Goal: Task Accomplishment & Management: Manage account settings

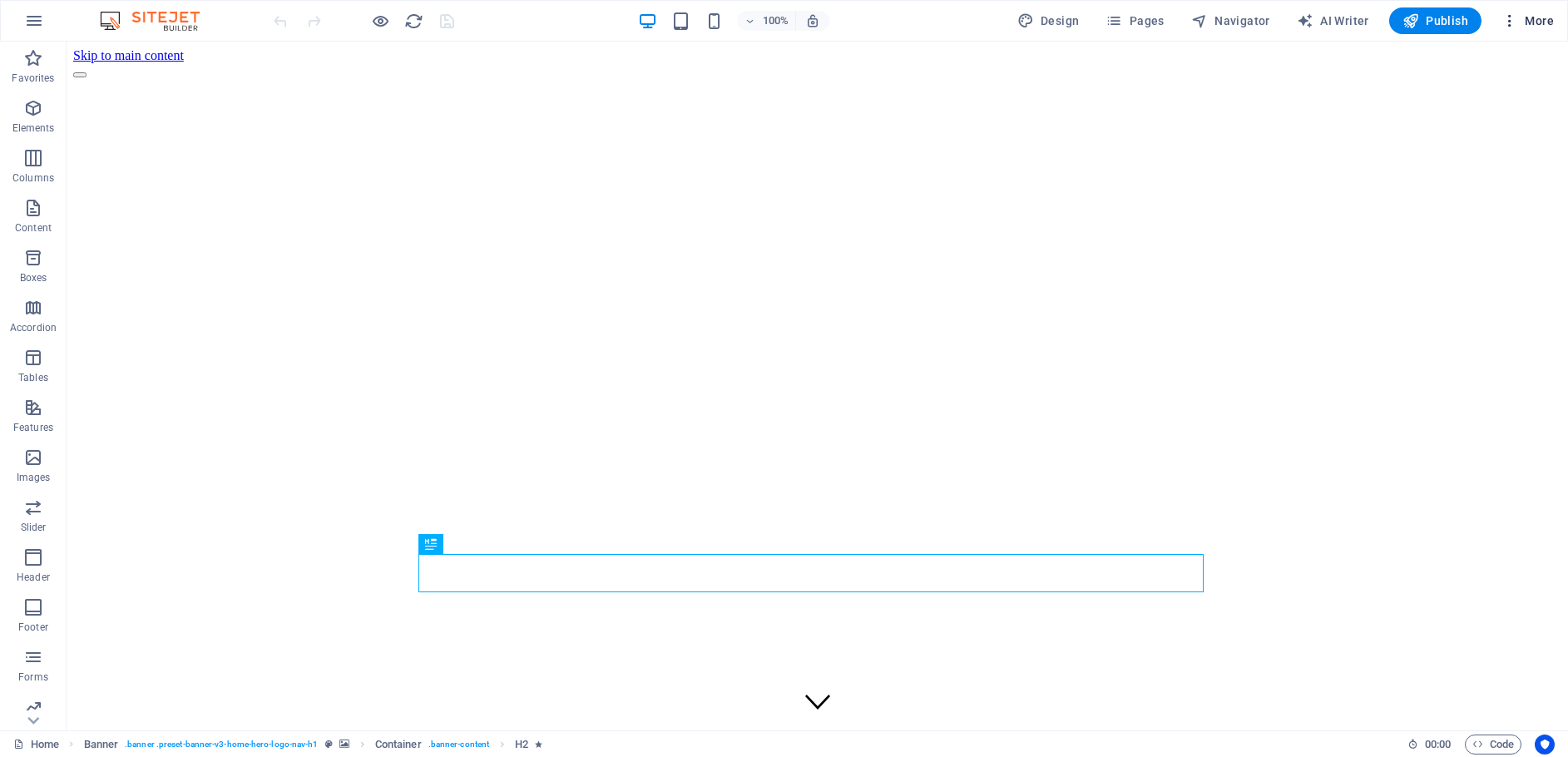
click at [1510, 21] on icon "button" at bounding box center [1510, 21] width 17 height 17
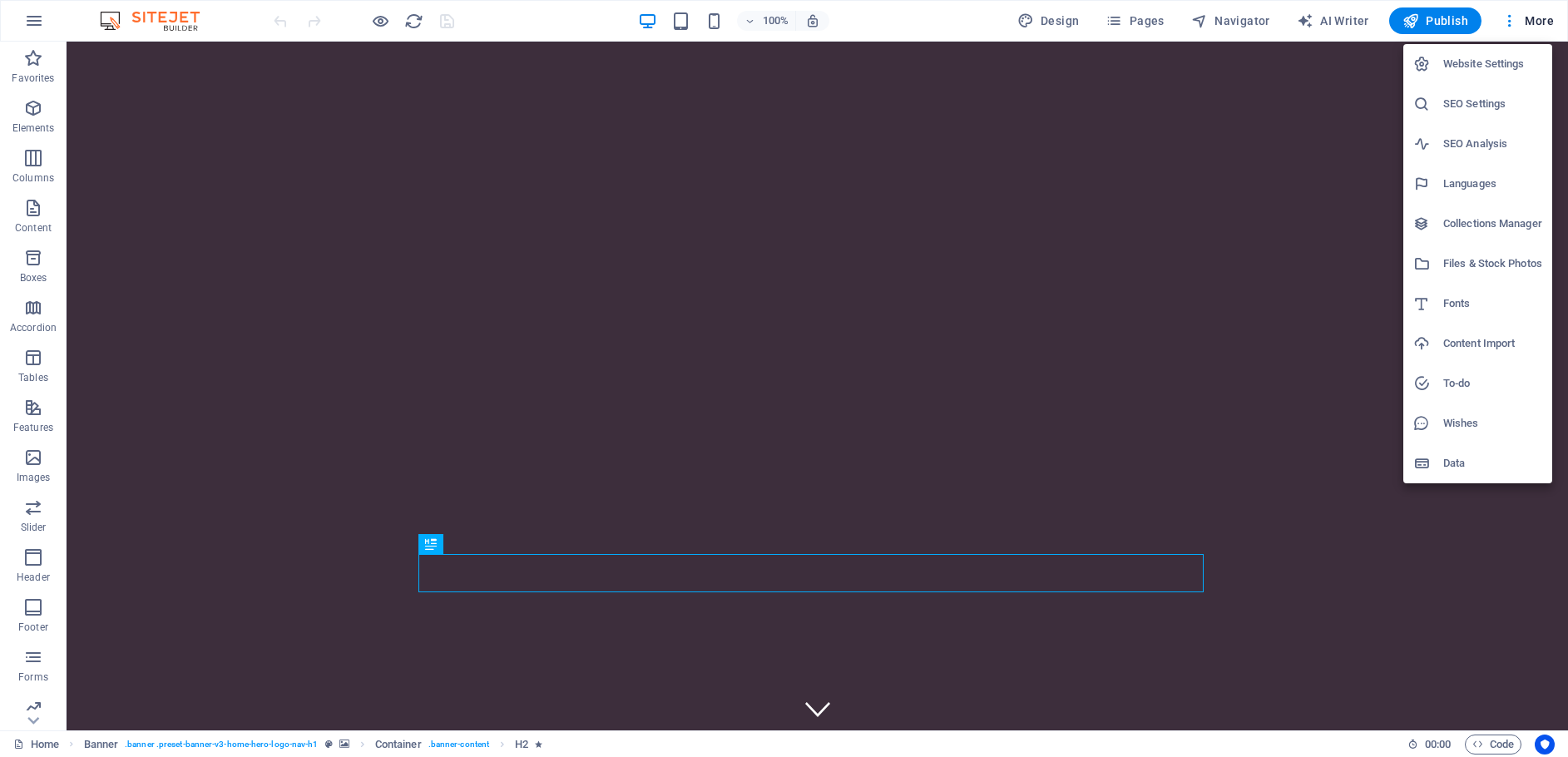
click at [1471, 62] on h6 "Website Settings" at bounding box center [1493, 64] width 99 height 20
select select "41"
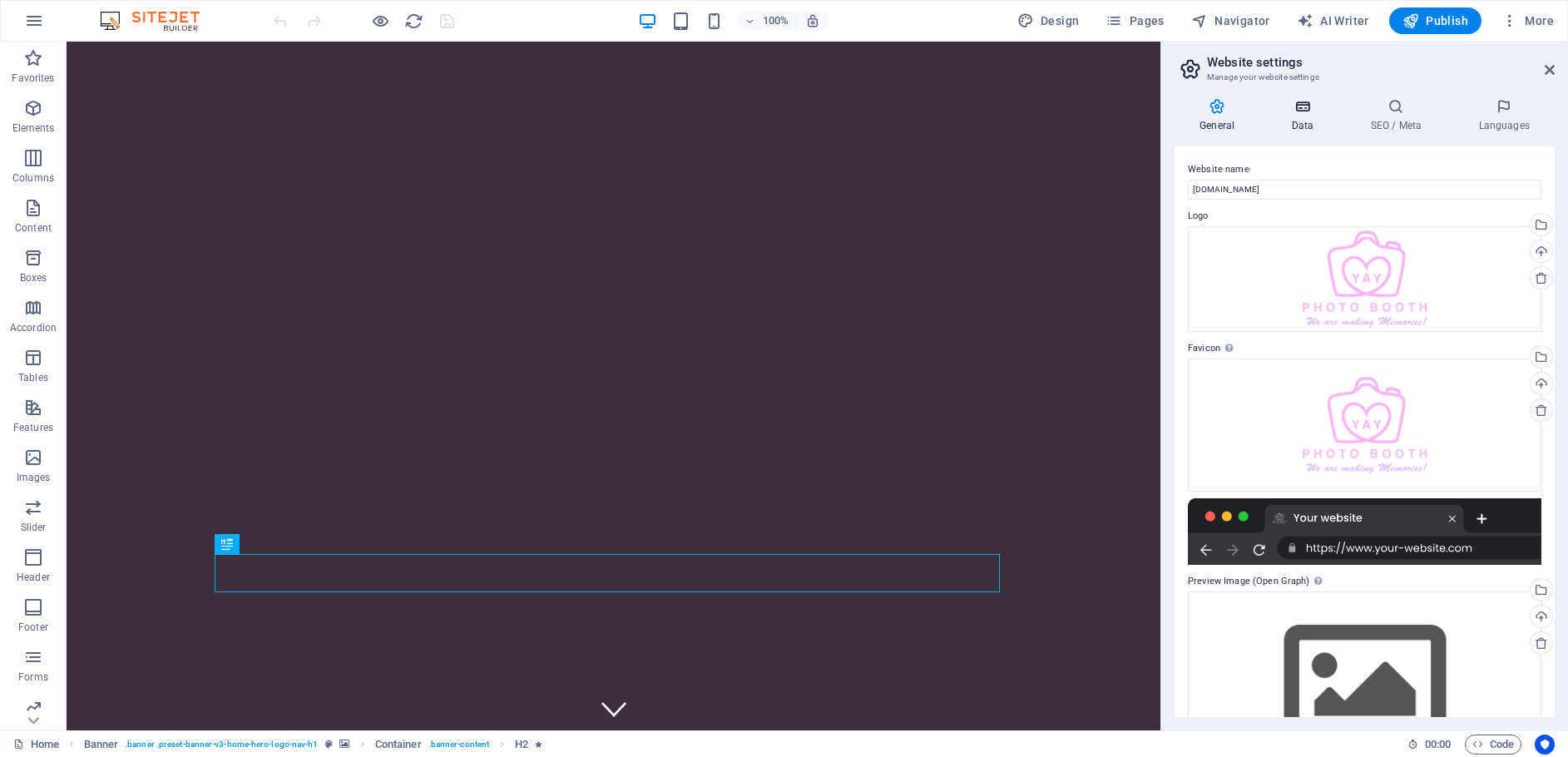
click at [1303, 105] on icon at bounding box center [1302, 107] width 72 height 17
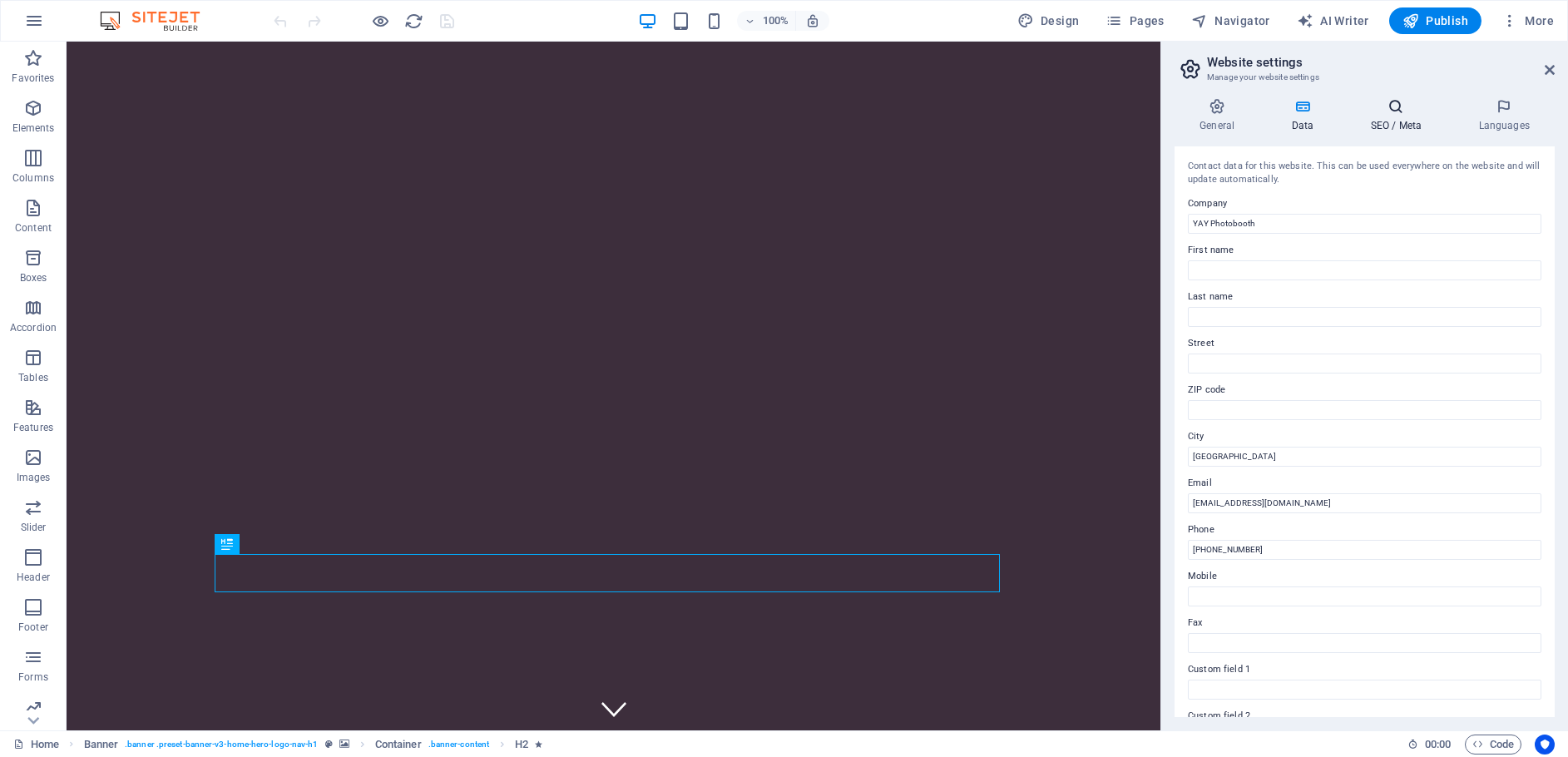
click at [1394, 114] on icon at bounding box center [1395, 107] width 101 height 17
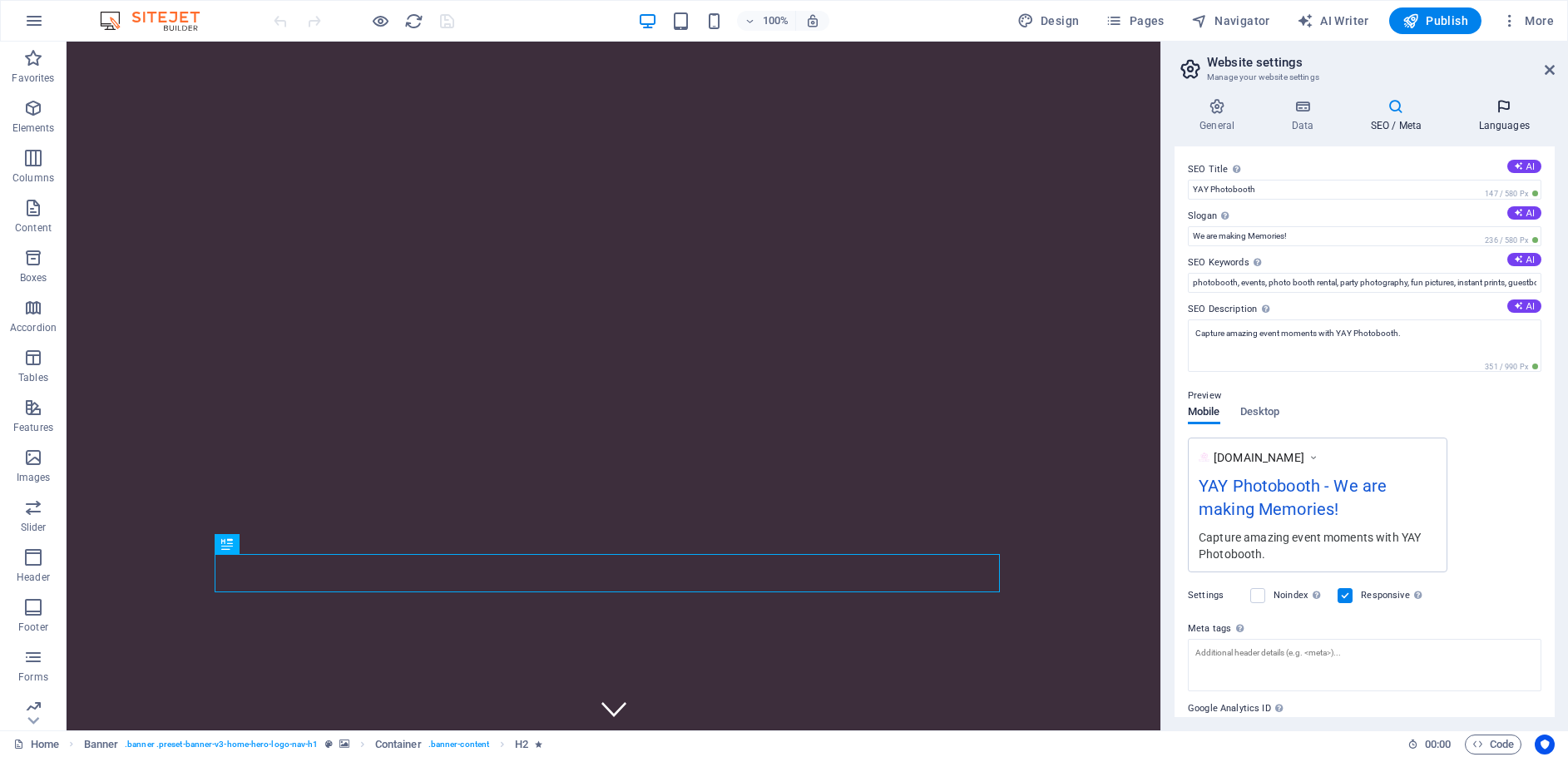
click at [1493, 109] on icon at bounding box center [1503, 107] width 101 height 17
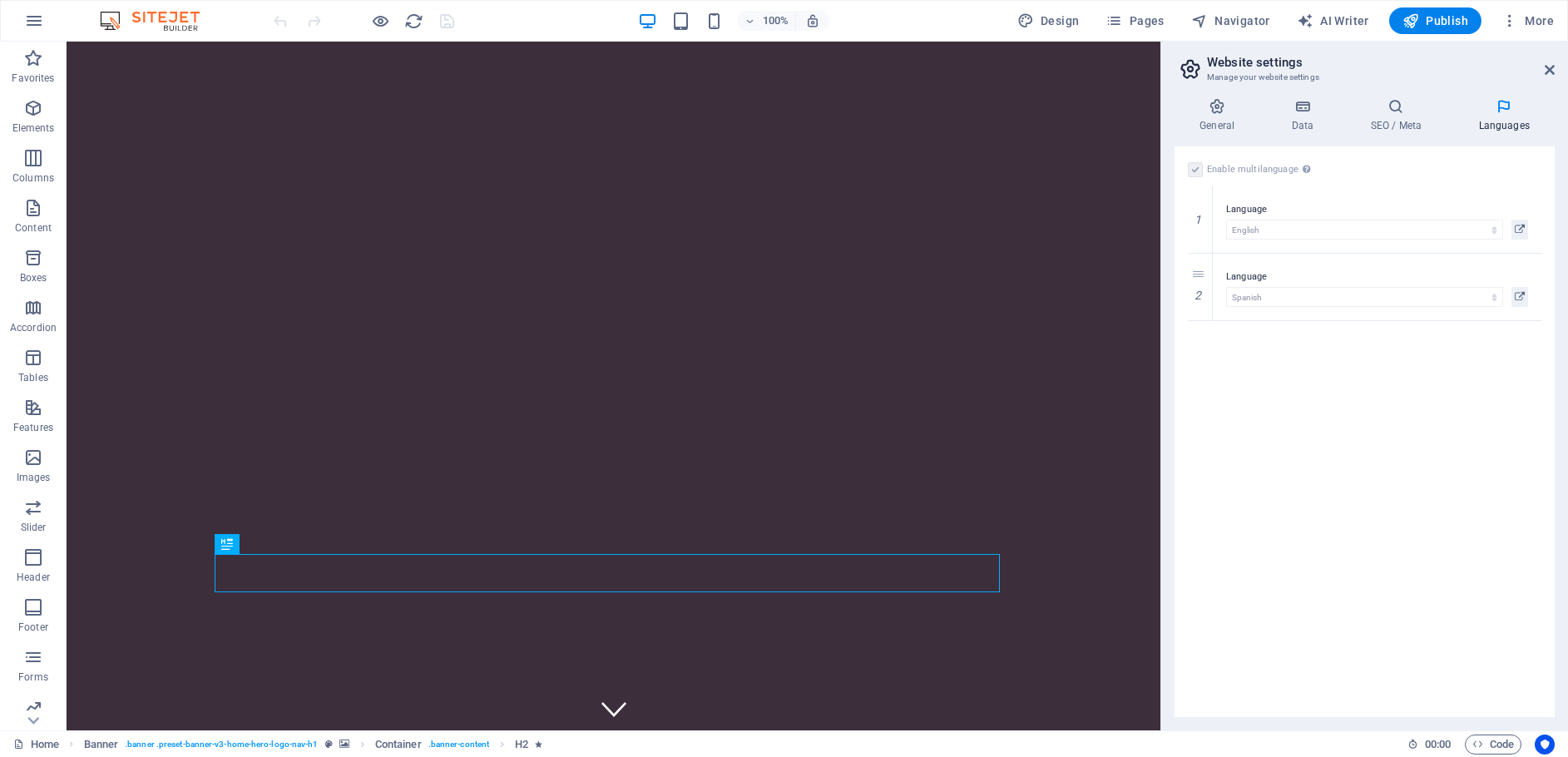
click at [1196, 173] on label at bounding box center [1195, 170] width 15 height 15
click at [1202, 289] on icon at bounding box center [1199, 287] width 9 height 11
click at [1190, 165] on label at bounding box center [1195, 170] width 15 height 15
click at [0, 0] on input "Enable multilanguage To disable multilanguage delete all languages until only o…" at bounding box center [0, 0] width 0 height 0
click at [1453, 24] on span "Publish" at bounding box center [1435, 21] width 66 height 17
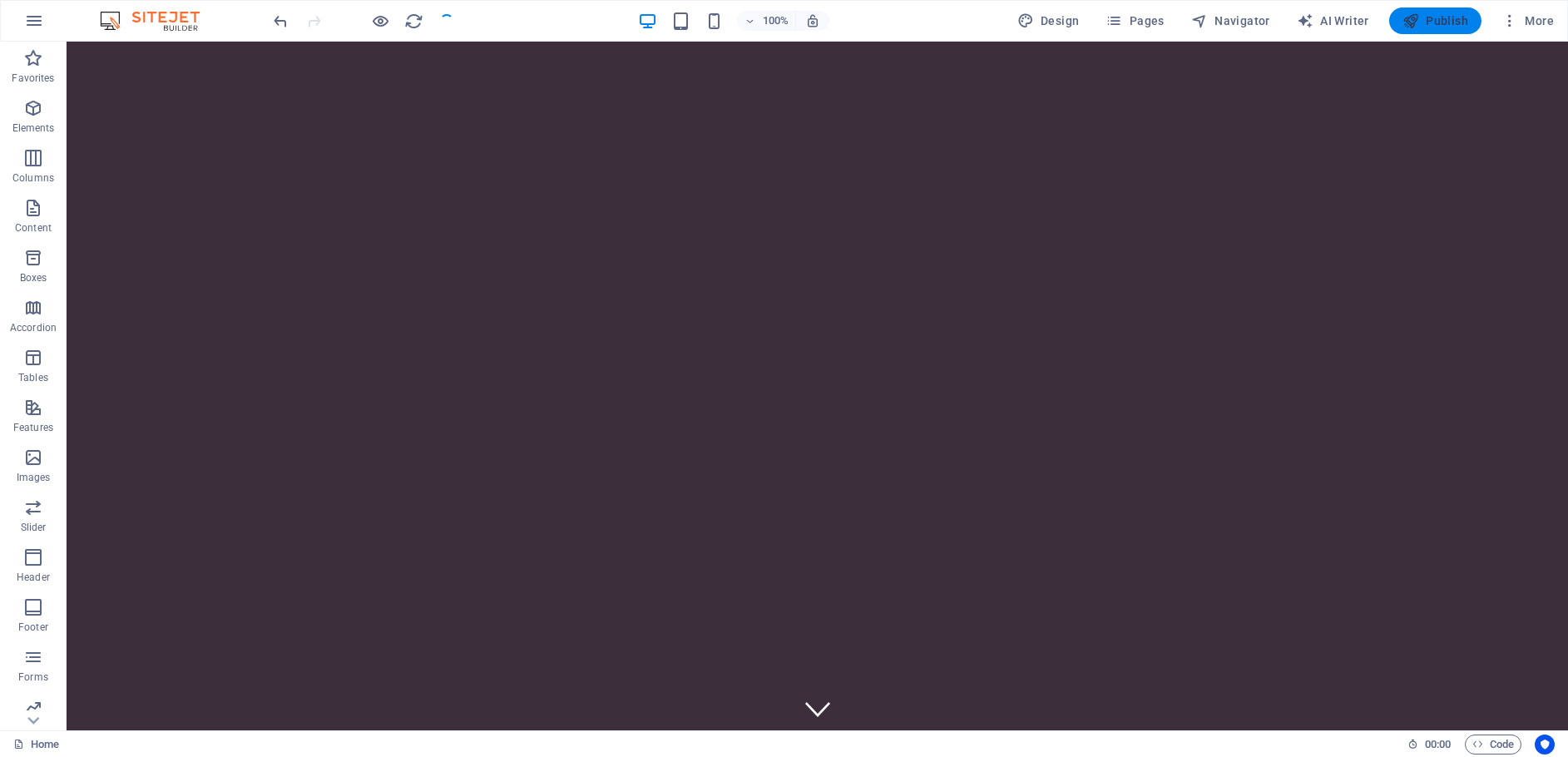
click at [1421, 24] on span "Publish" at bounding box center [1435, 21] width 66 height 17
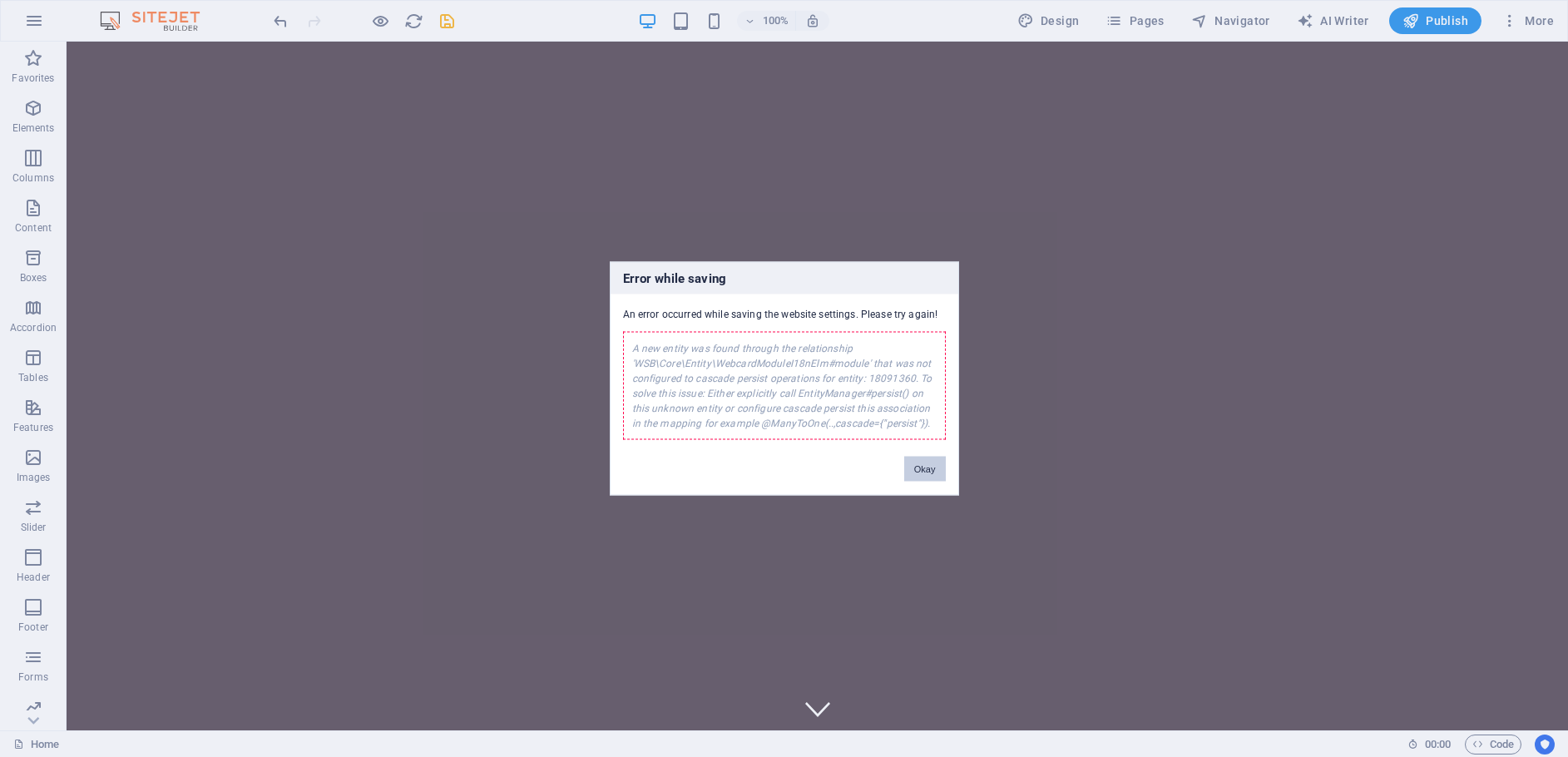
click at [925, 474] on button "Okay" at bounding box center [925, 469] width 41 height 25
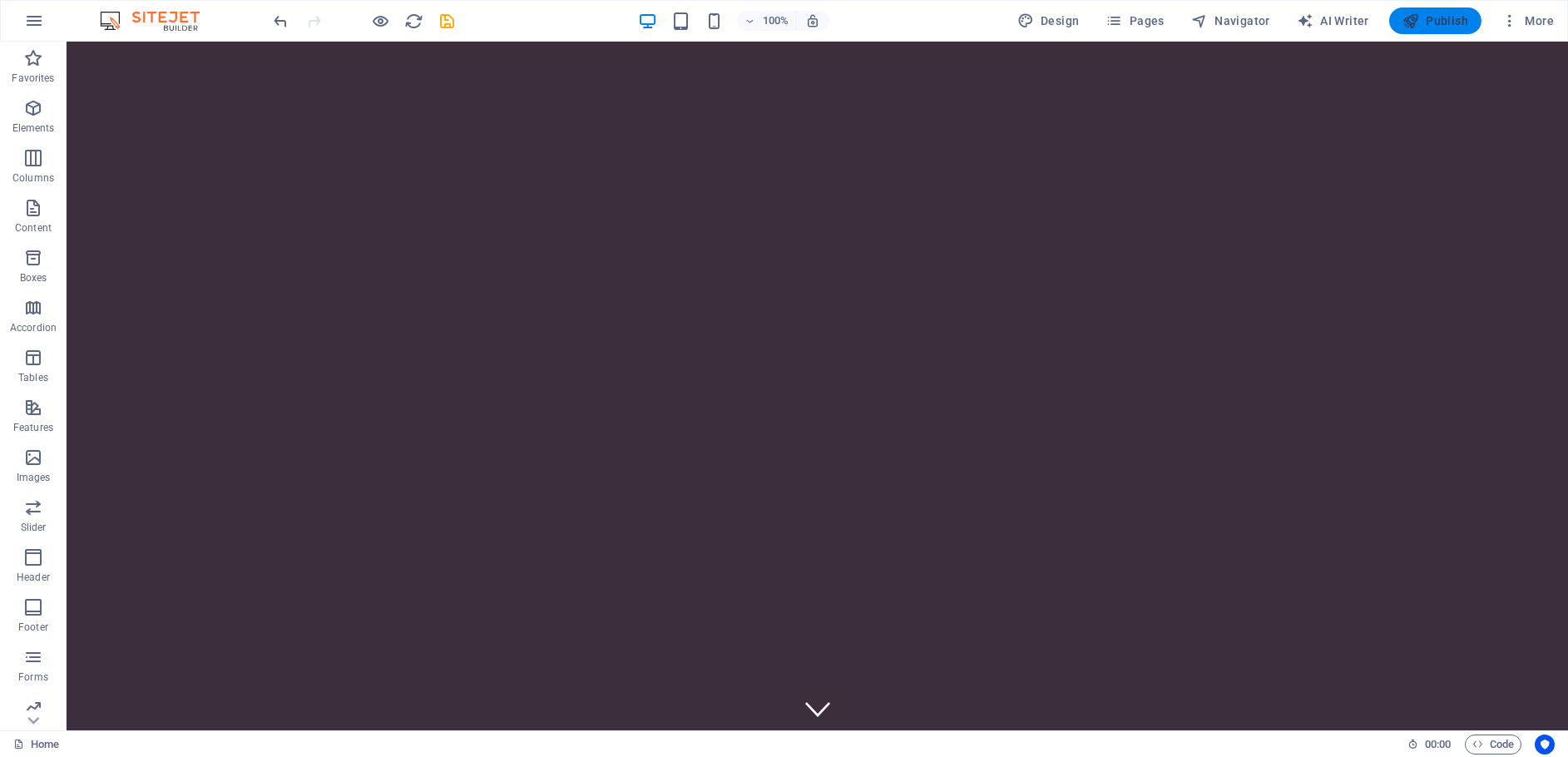
click at [1422, 19] on span "Publish" at bounding box center [1435, 21] width 66 height 17
